Goal: Transaction & Acquisition: Purchase product/service

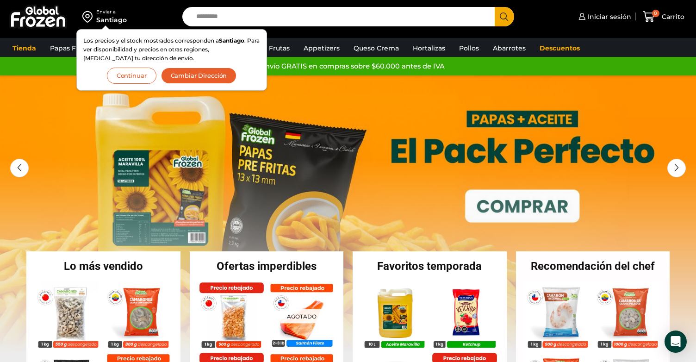
click at [138, 73] on button "Continuar" at bounding box center [132, 76] width 50 height 16
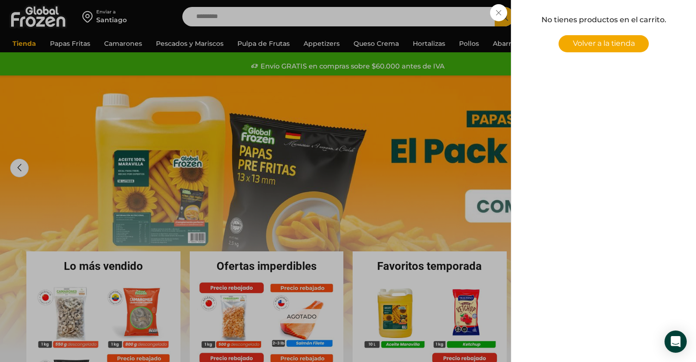
click at [641, 12] on div "0 [GEOGRAPHIC_DATA] 0 0 Shopping Cart No tienes productos en el carrito. Volver…" at bounding box center [664, 17] width 46 height 22
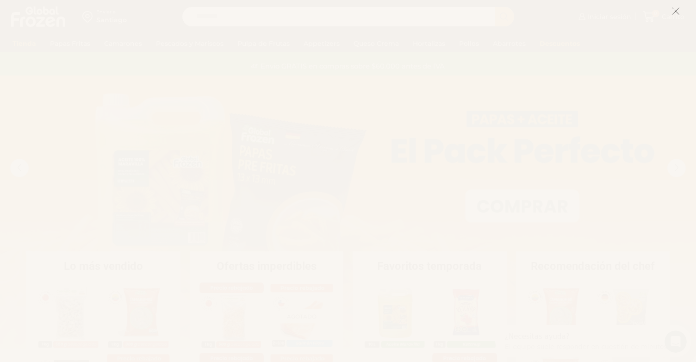
click at [675, 7] on icon at bounding box center [676, 11] width 8 height 8
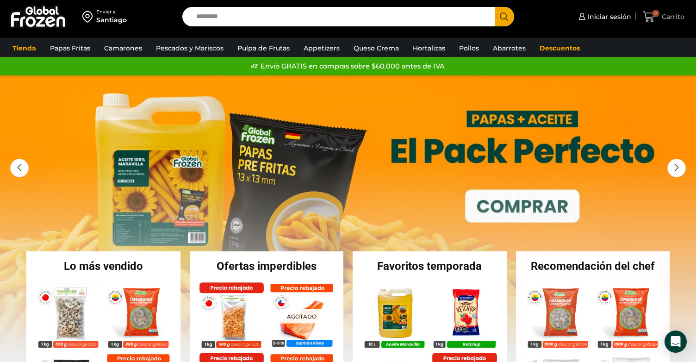
click at [666, 22] on span "0 Carrito" at bounding box center [663, 17] width 41 height 12
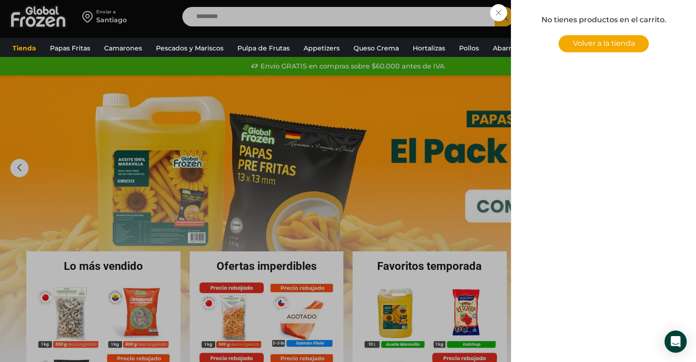
click at [641, 17] on div "0 [GEOGRAPHIC_DATA] 0 0 Shopping Cart No tienes productos en el carrito. Volver…" at bounding box center [664, 17] width 46 height 22
